Goal: Information Seeking & Learning: Learn about a topic

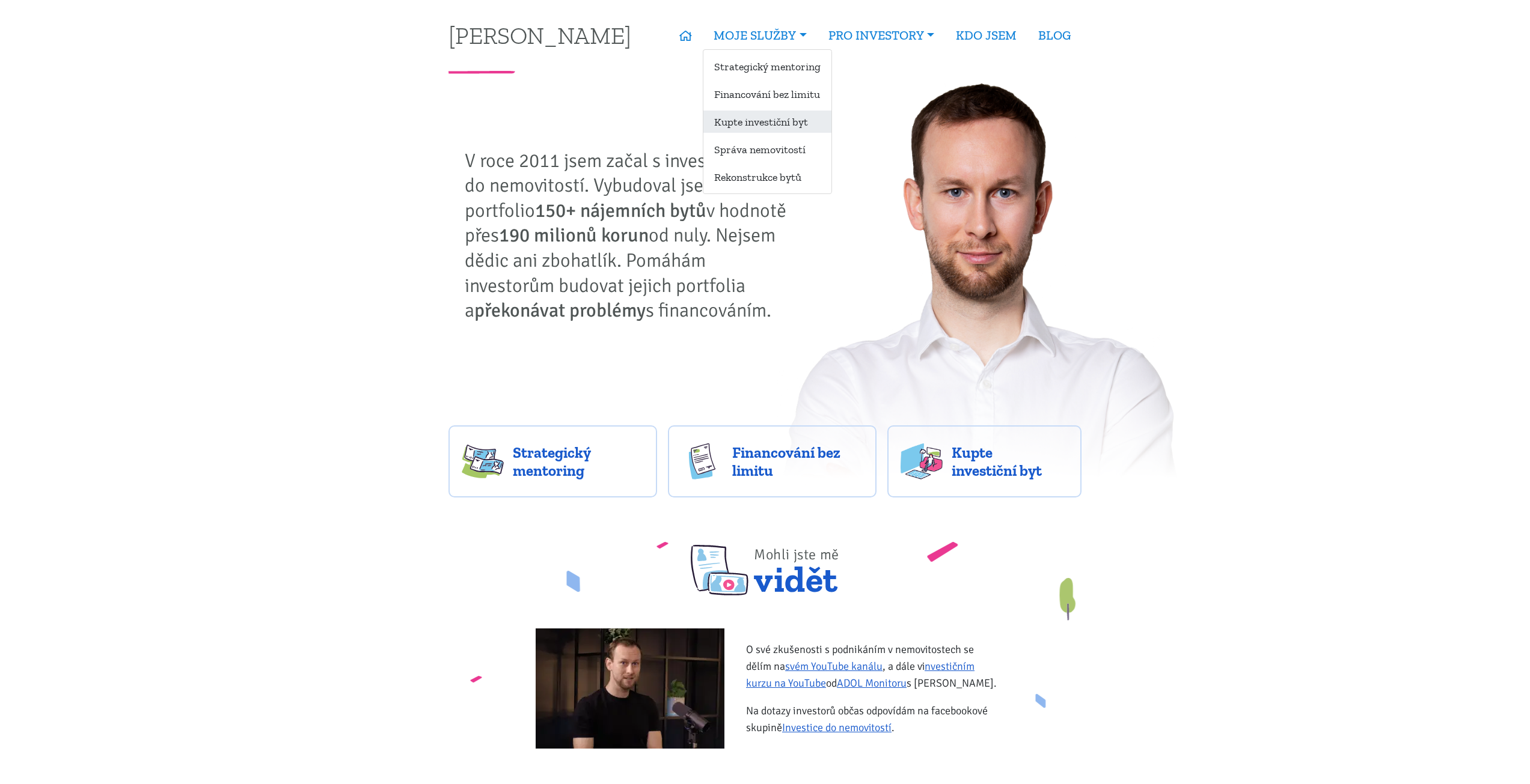
click at [763, 121] on link "Kupte investiční byt" at bounding box center [767, 122] width 128 height 23
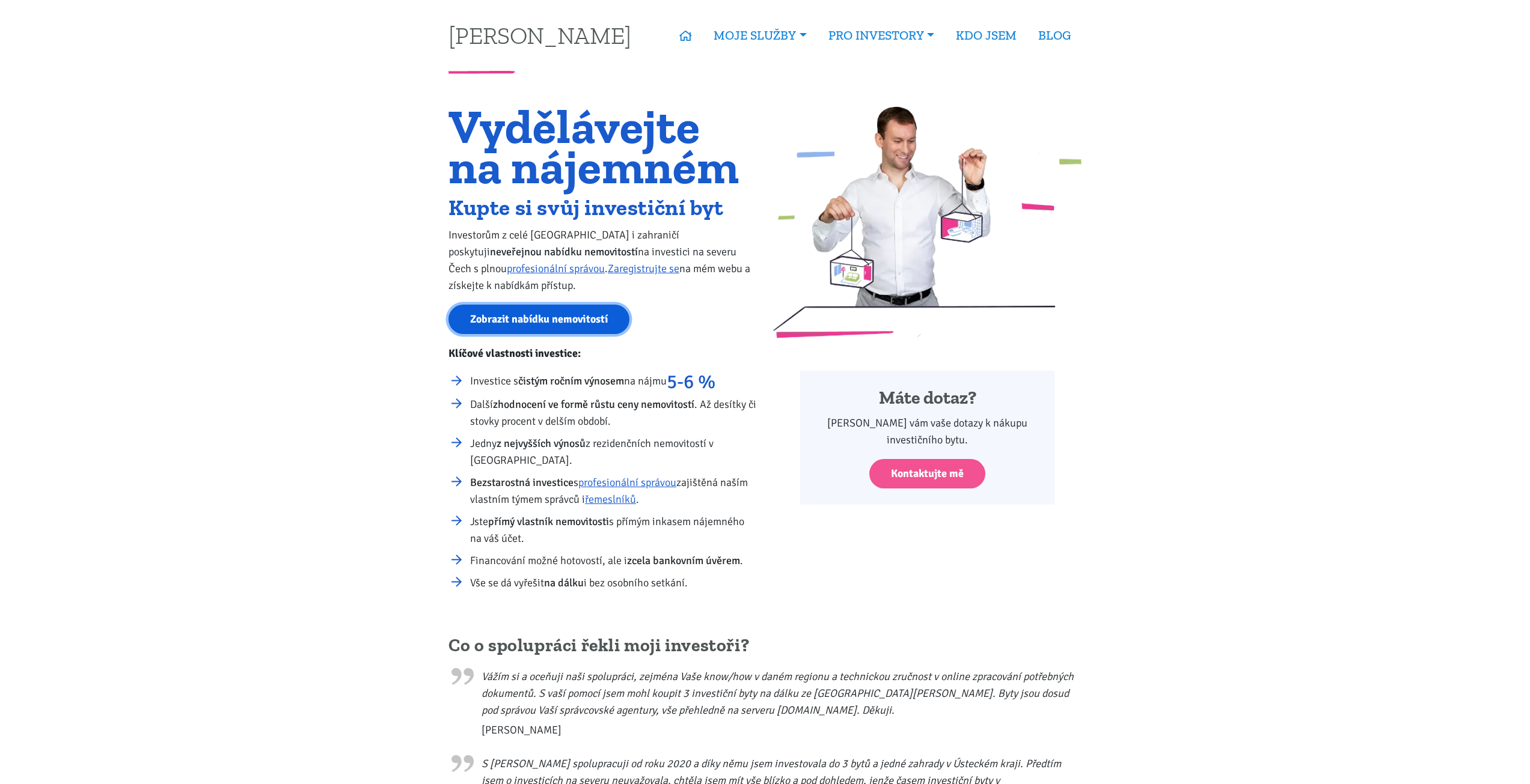
click at [524, 310] on link "Zobrazit nabídku nemovitostí" at bounding box center [538, 319] width 181 height 30
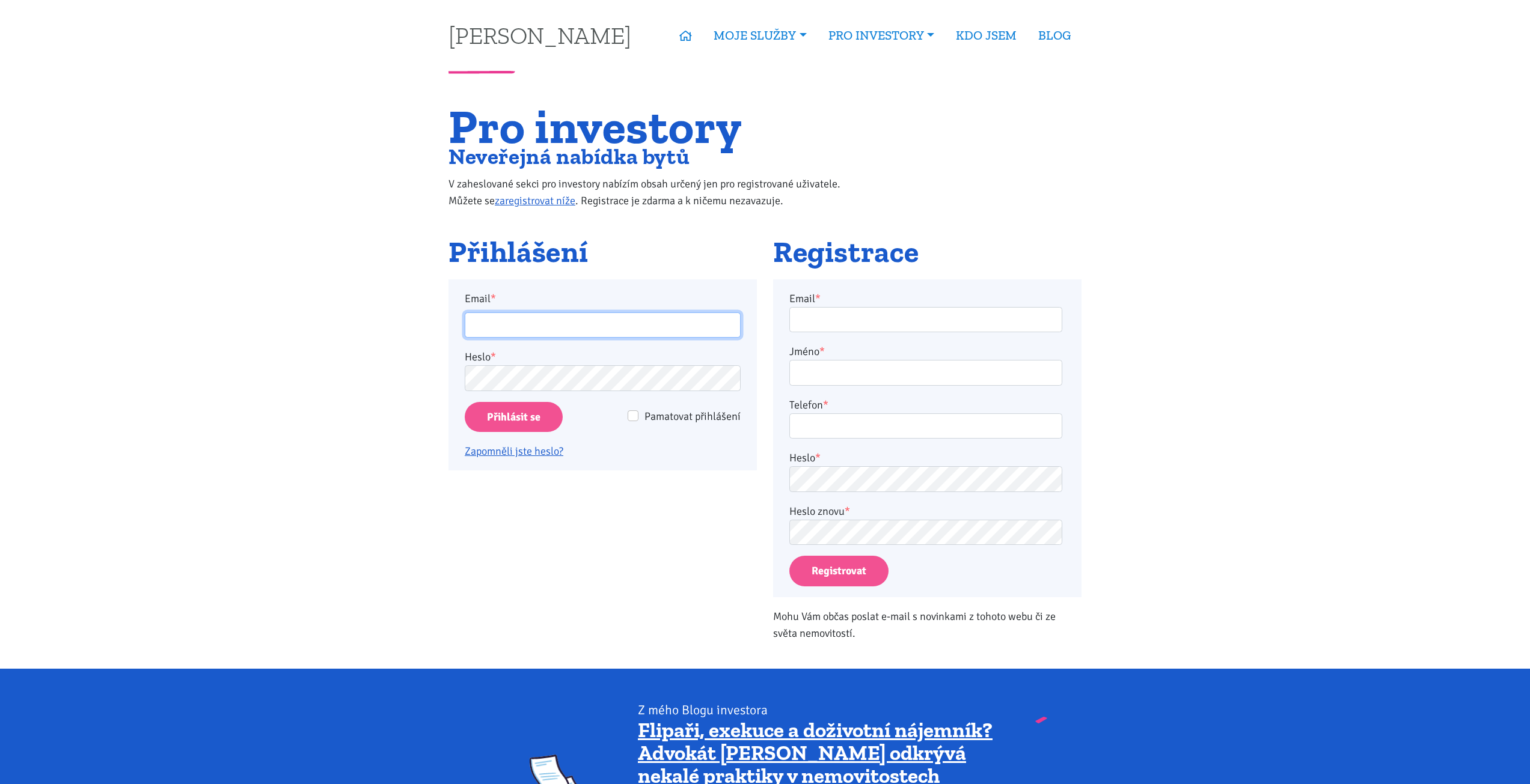
click at [528, 326] on input "Email *" at bounding box center [603, 325] width 276 height 26
type input "[EMAIL_ADDRESS][PERSON_NAME][DOMAIN_NAME]"
click at [465, 402] on input "Přihlásit se" at bounding box center [514, 417] width 98 height 31
click at [512, 428] on input "Přihlásit se" at bounding box center [514, 417] width 98 height 31
click at [516, 422] on input "Přihlásit se" at bounding box center [514, 417] width 98 height 31
